Goal: Transaction & Acquisition: Purchase product/service

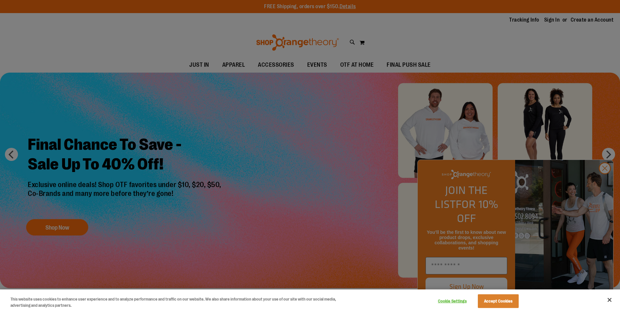
click at [605, 182] on div at bounding box center [310, 156] width 620 height 312
click at [605, 183] on div at bounding box center [310, 156] width 620 height 312
click at [603, 182] on div at bounding box center [310, 156] width 620 height 312
click at [607, 298] on button "Close" at bounding box center [609, 299] width 14 height 14
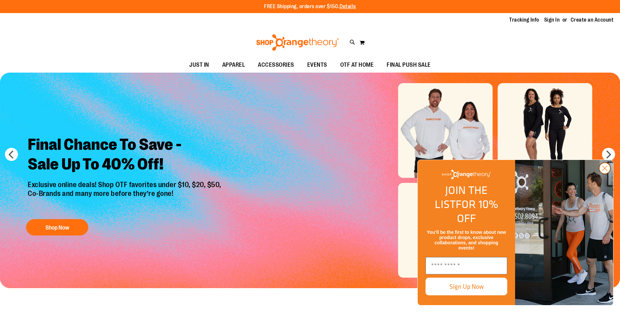
click at [605, 173] on circle "Close dialog" at bounding box center [604, 168] width 11 height 11
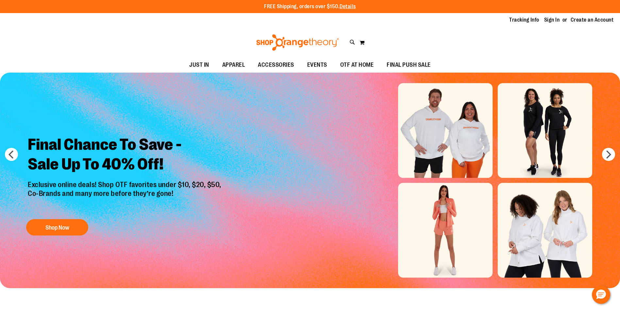
click at [564, 152] on img "Slide 1 of 6" at bounding box center [310, 180] width 620 height 215
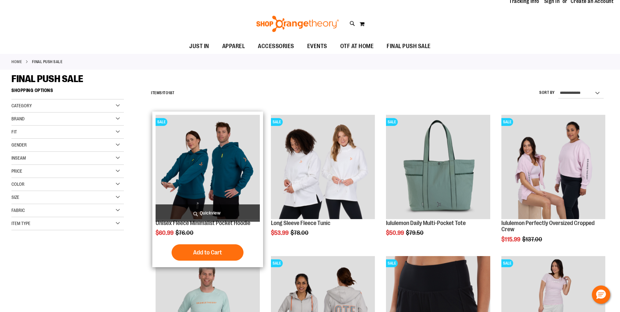
scroll to position [65, 0]
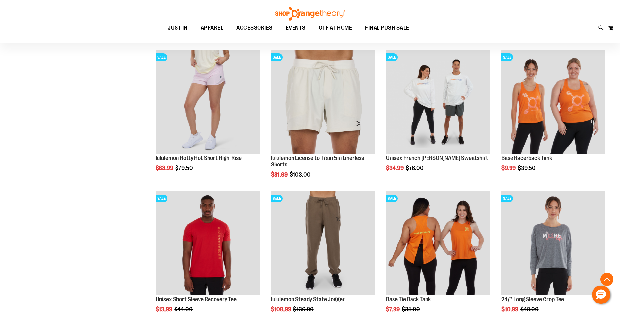
scroll to position [653, 0]
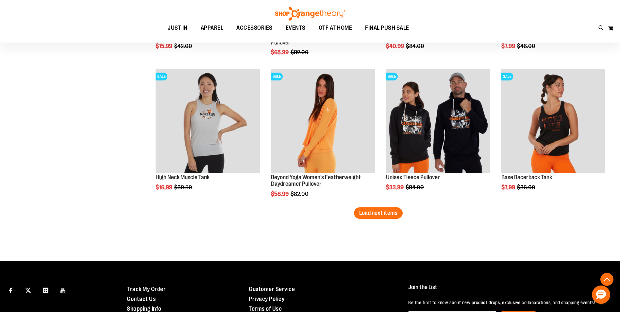
scroll to position [1209, 0]
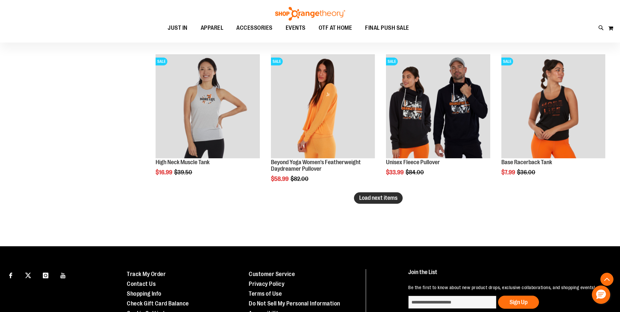
click at [392, 200] on span "Load next items" at bounding box center [378, 197] width 38 height 7
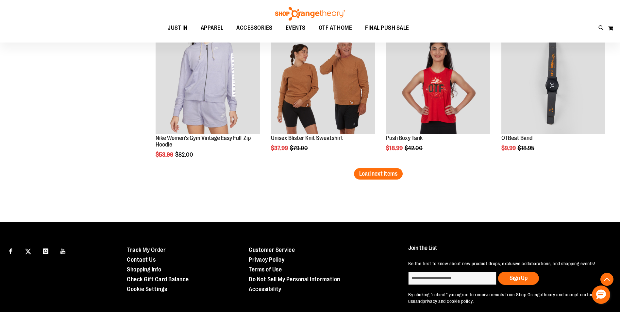
scroll to position [1666, 0]
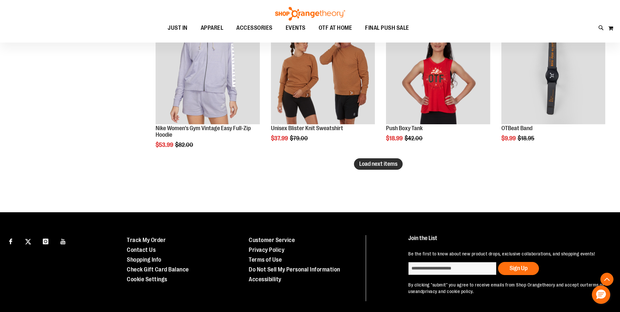
click at [379, 161] on span "Load next items" at bounding box center [378, 163] width 38 height 7
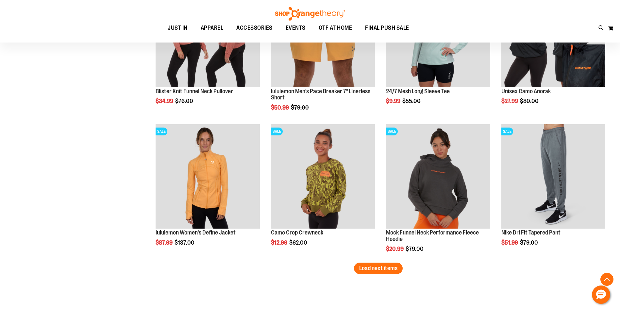
scroll to position [1993, 0]
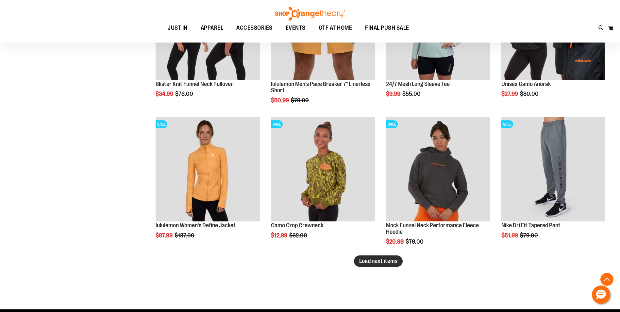
click at [390, 262] on span "Load next items" at bounding box center [378, 260] width 38 height 7
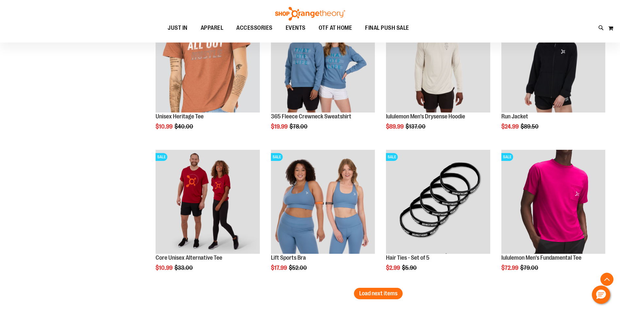
scroll to position [2417, 0]
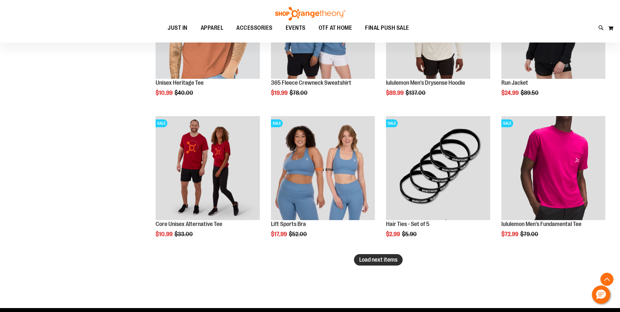
click at [372, 261] on span "Load next items" at bounding box center [378, 259] width 38 height 7
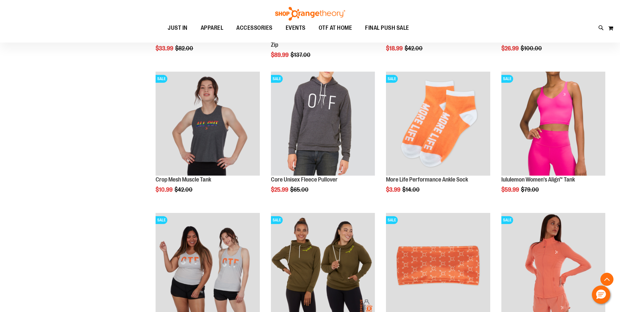
scroll to position [2908, 0]
